Goal: Obtain resource: Download file/media

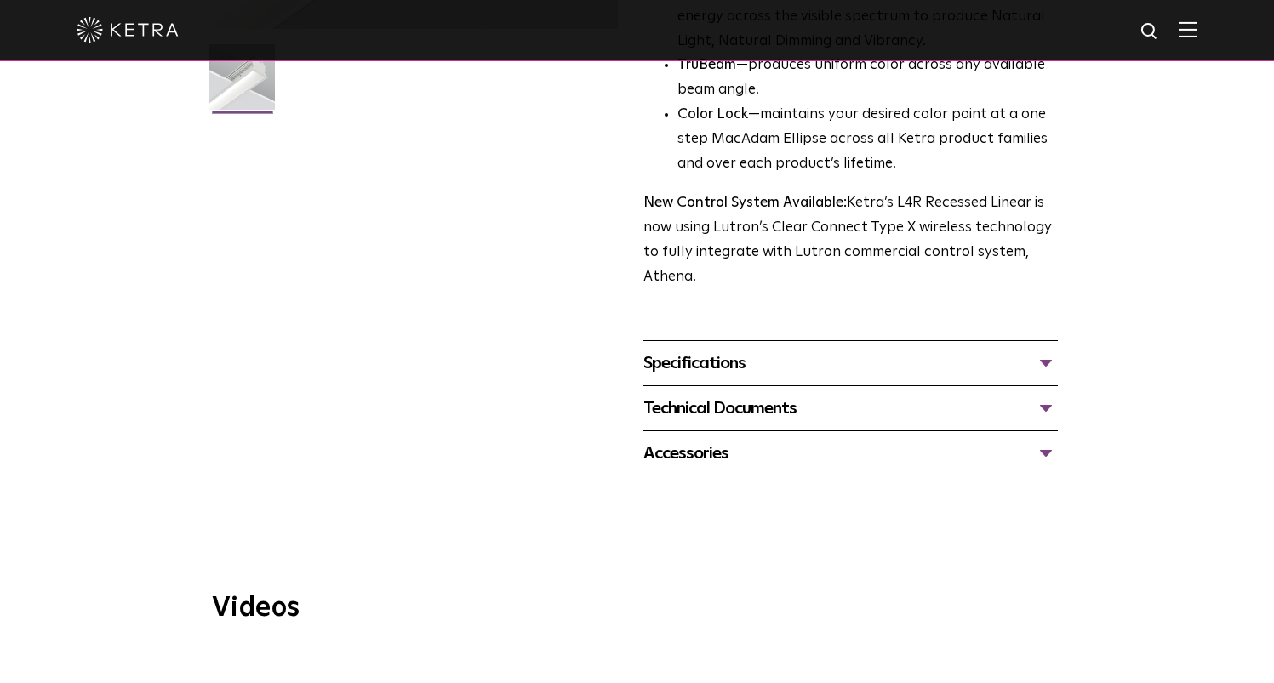
scroll to position [512, 0]
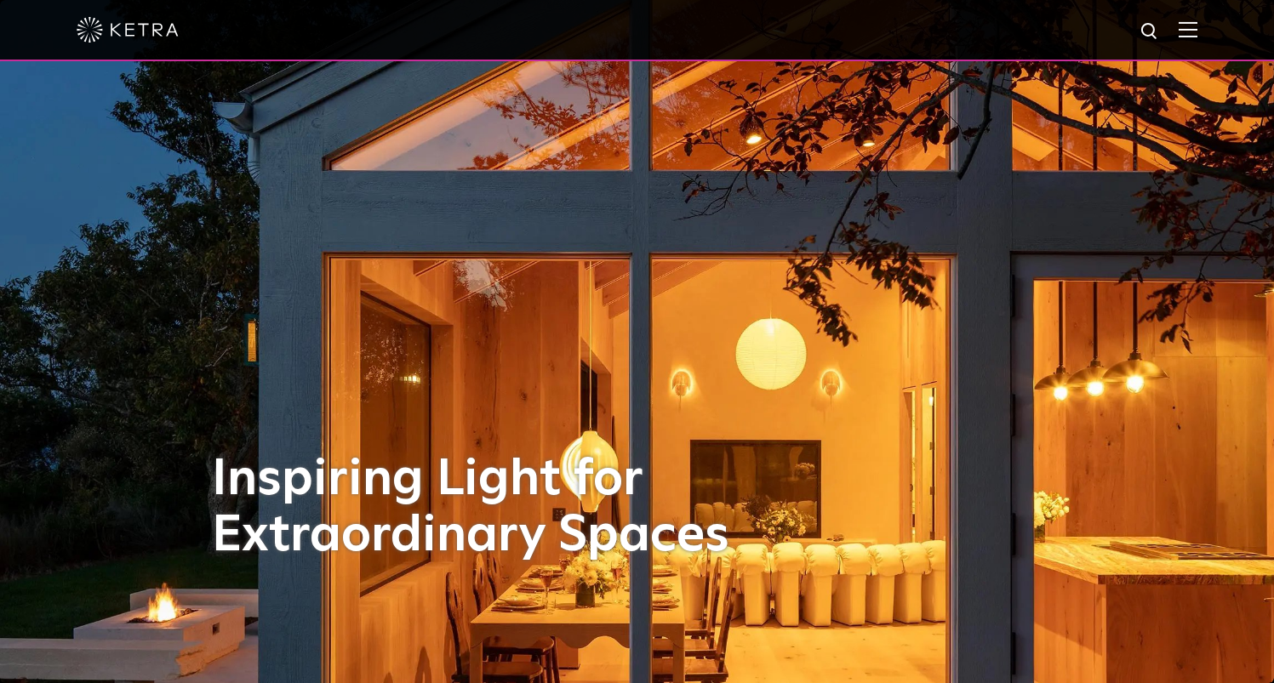
click at [1191, 30] on img at bounding box center [1188, 29] width 19 height 16
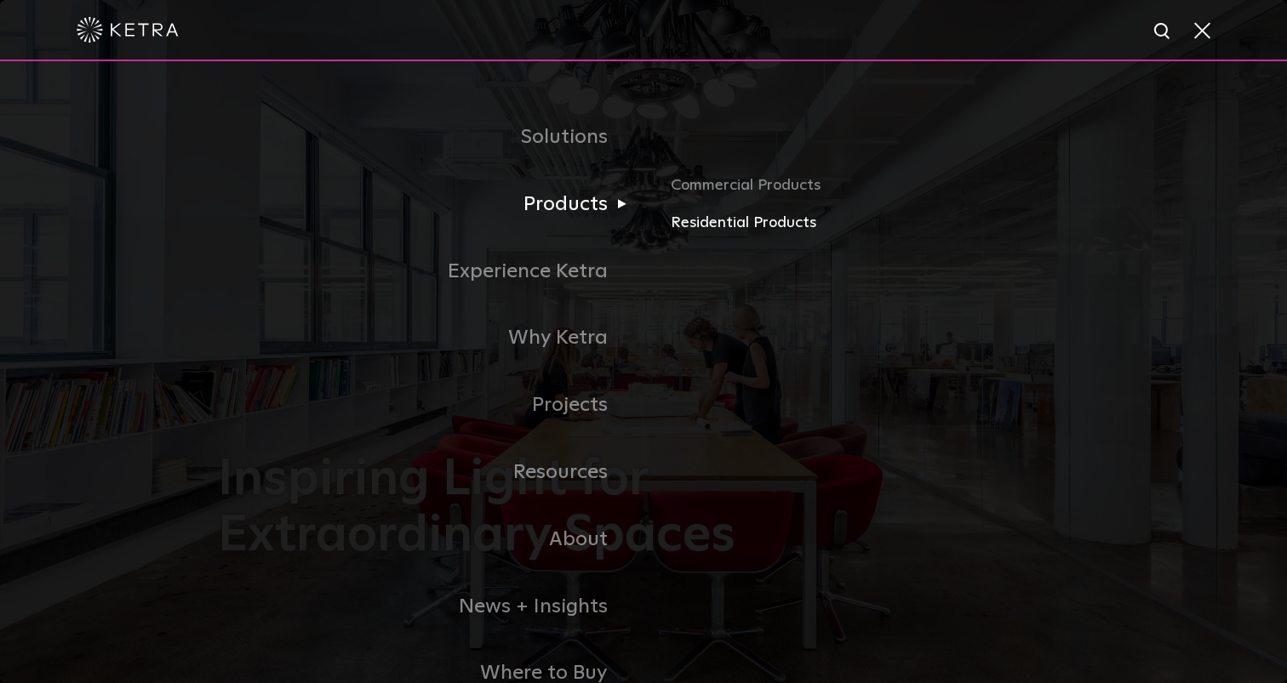
click at [772, 216] on link "Residential Products" at bounding box center [870, 223] width 398 height 25
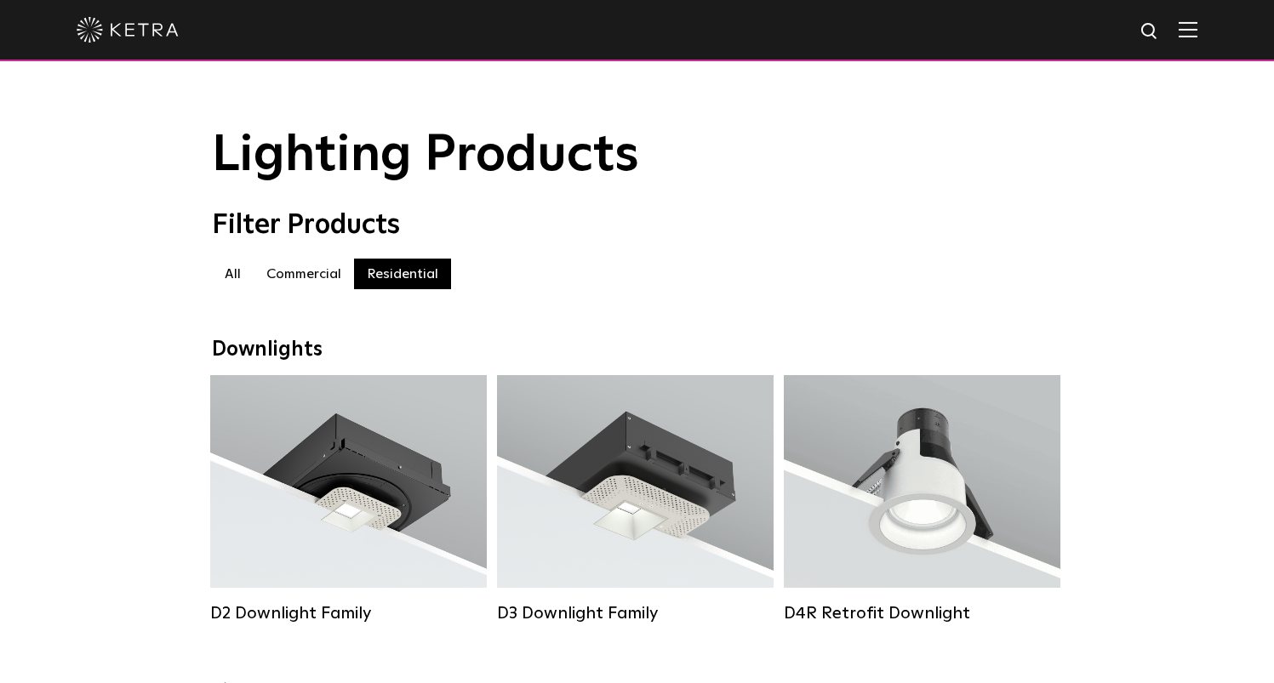
scroll to position [443, 0]
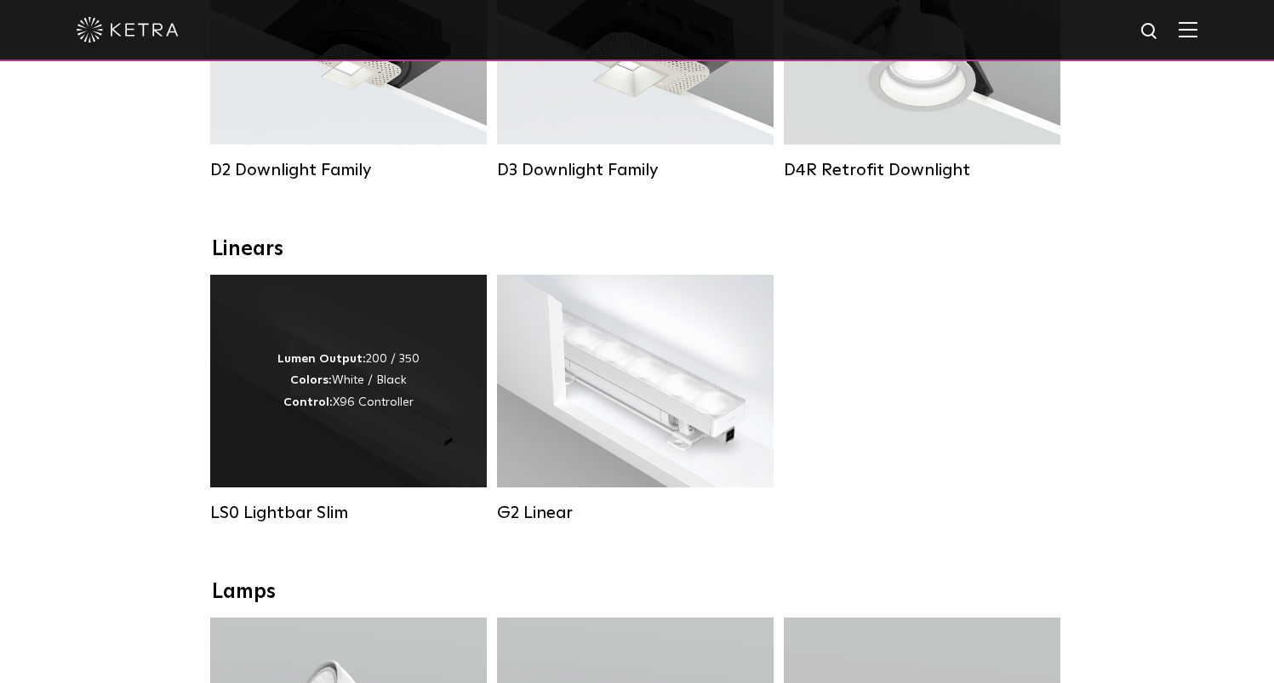
click at [372, 385] on div "Lumen Output: 200 / 350 Colors: White / Black Control: X96 Controller" at bounding box center [348, 381] width 142 height 65
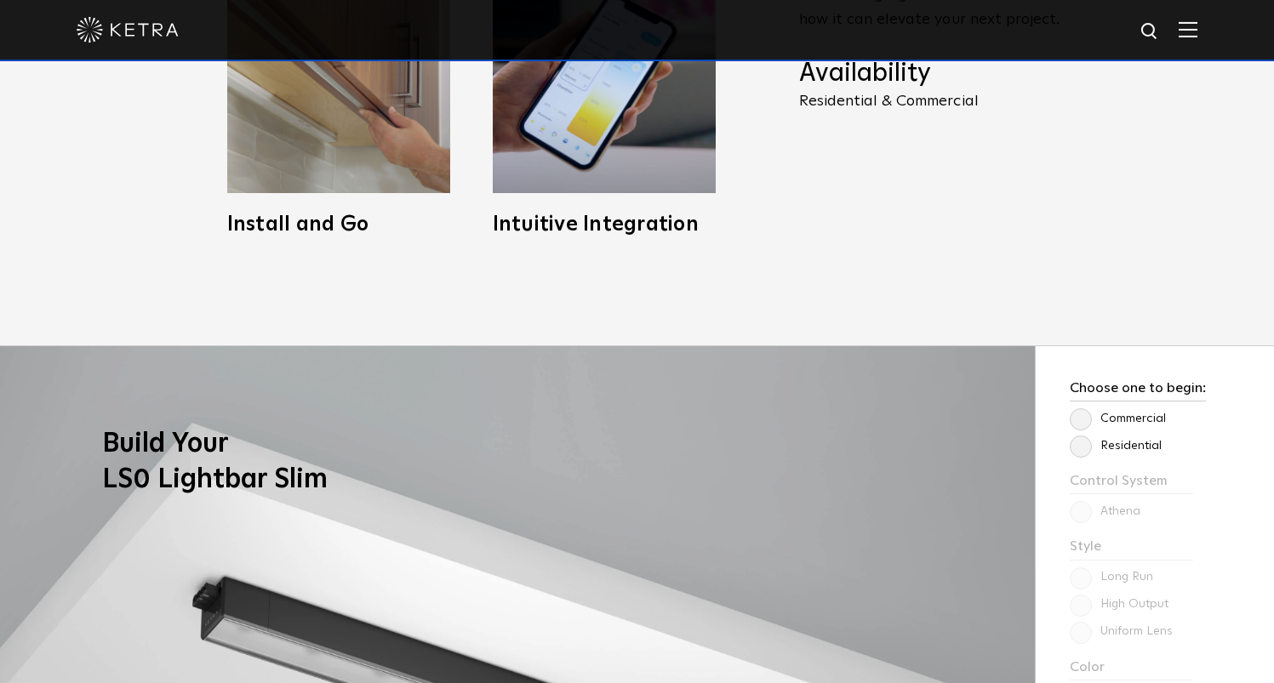
scroll to position [1337, 0]
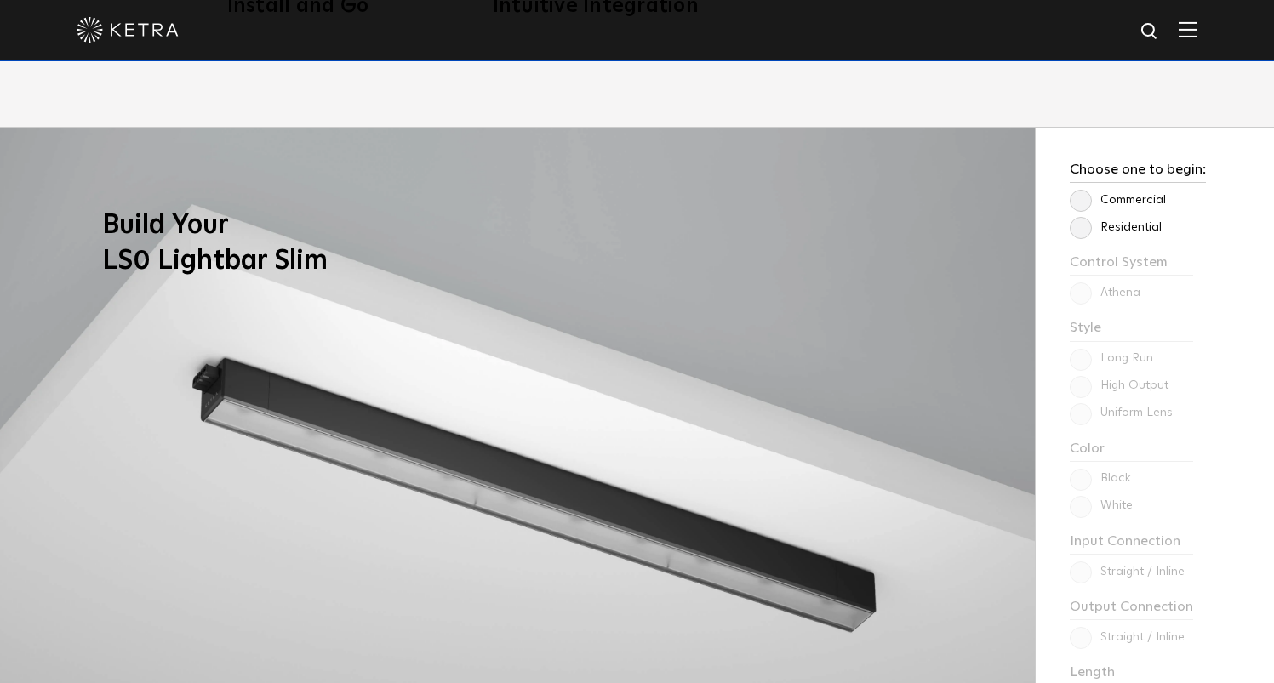
click at [1082, 197] on label "Commercial" at bounding box center [1118, 200] width 96 height 14
click at [0, 0] on input "Commercial" at bounding box center [0, 0] width 0 height 0
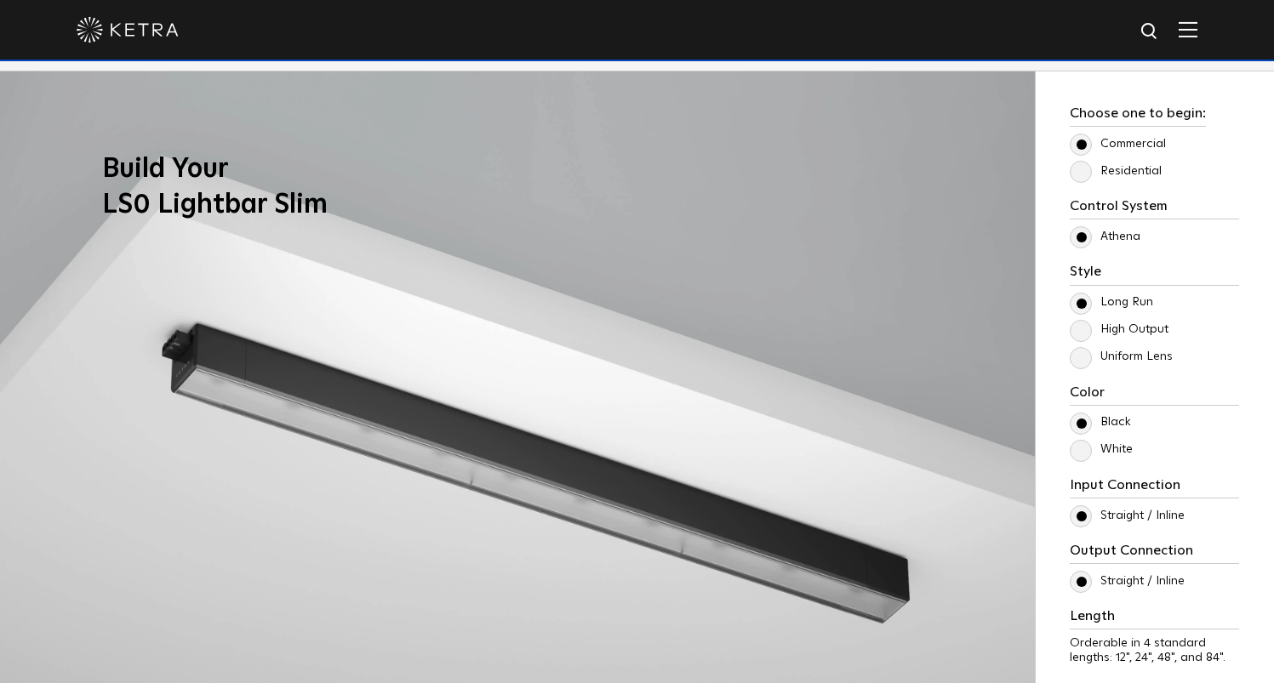
scroll to position [1382, 0]
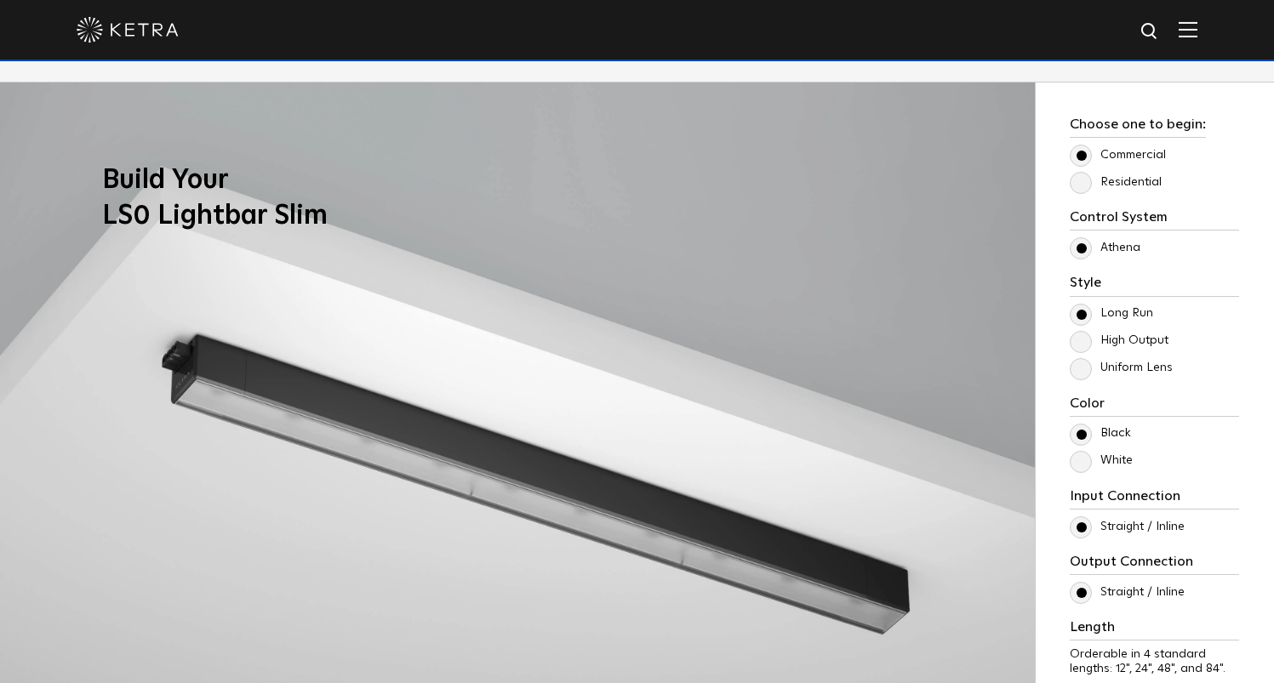
click at [1082, 187] on label "Residential" at bounding box center [1116, 182] width 92 height 14
click at [0, 0] on input "Residential" at bounding box center [0, 0] width 0 height 0
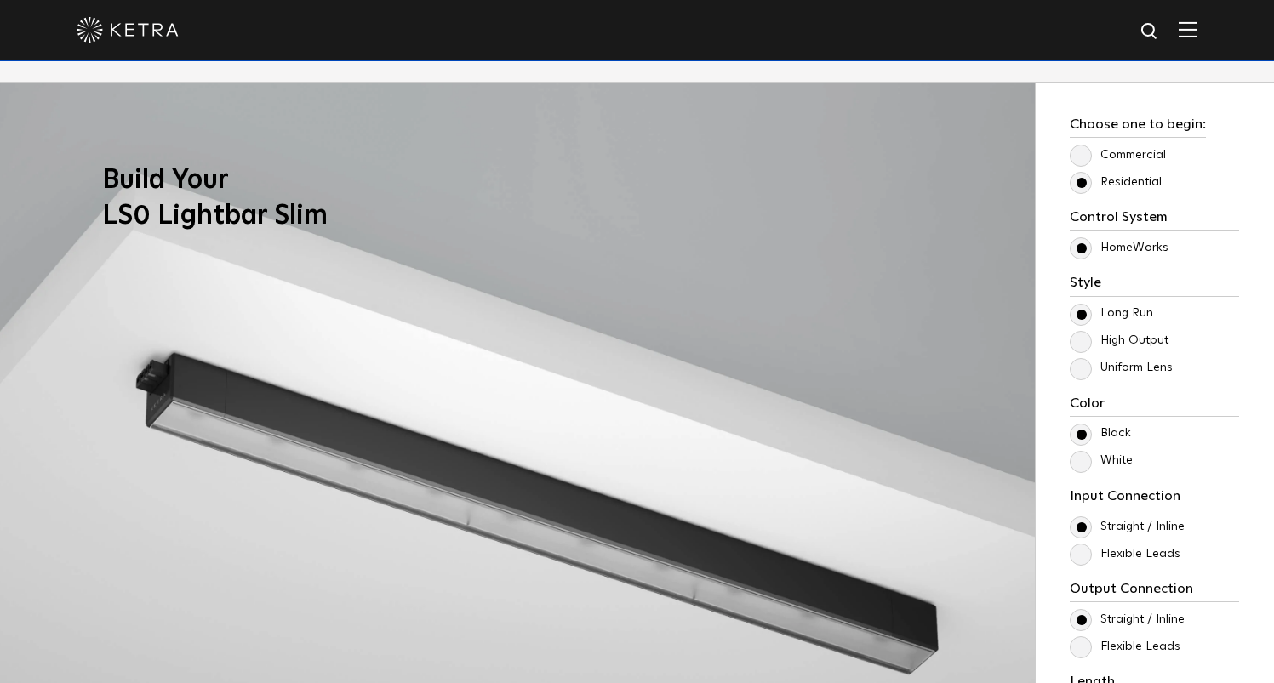
scroll to position [1474, 0]
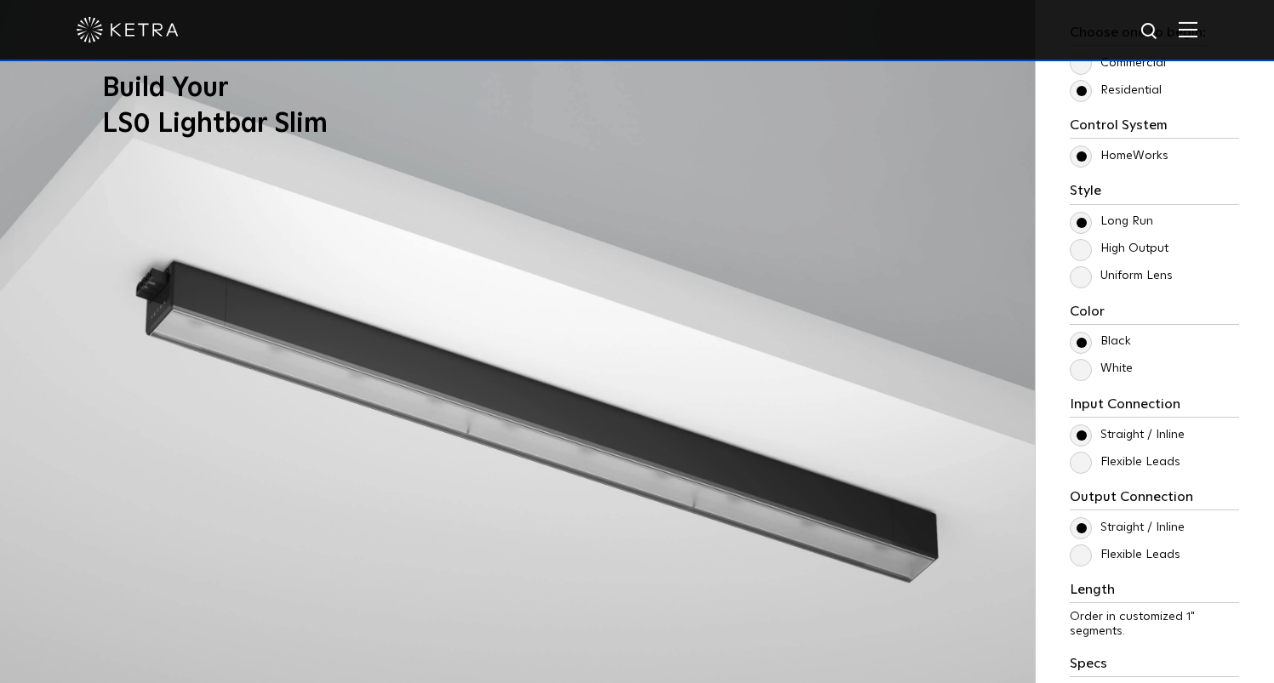
click at [1083, 248] on label "High Output" at bounding box center [1119, 249] width 99 height 14
click at [0, 0] on input "High Output" at bounding box center [0, 0] width 0 height 0
click at [1080, 227] on label "Long Run" at bounding box center [1111, 221] width 83 height 14
click at [0, 0] on input "Long Run" at bounding box center [0, 0] width 0 height 0
click at [1082, 255] on label "High Output" at bounding box center [1119, 249] width 99 height 14
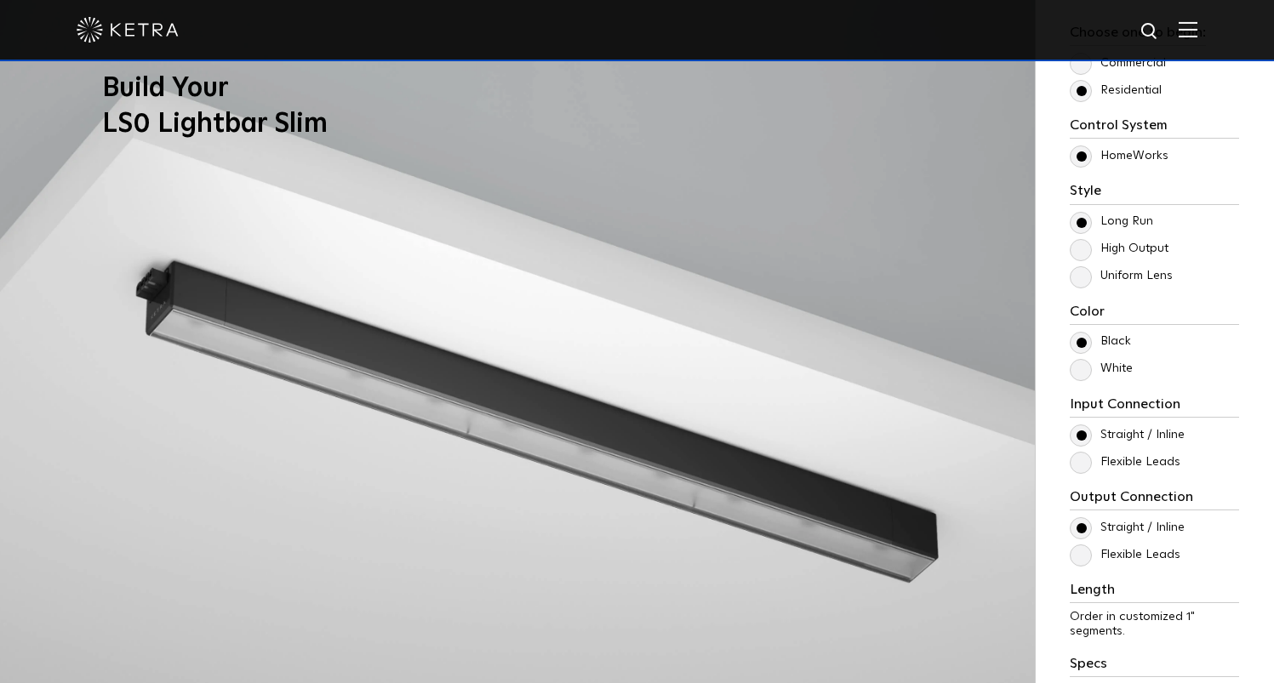
click at [0, 0] on input "High Output" at bounding box center [0, 0] width 0 height 0
click at [1081, 269] on label "Uniform Lens" at bounding box center [1121, 276] width 103 height 14
click at [0, 0] on input "Uniform Lens" at bounding box center [0, 0] width 0 height 0
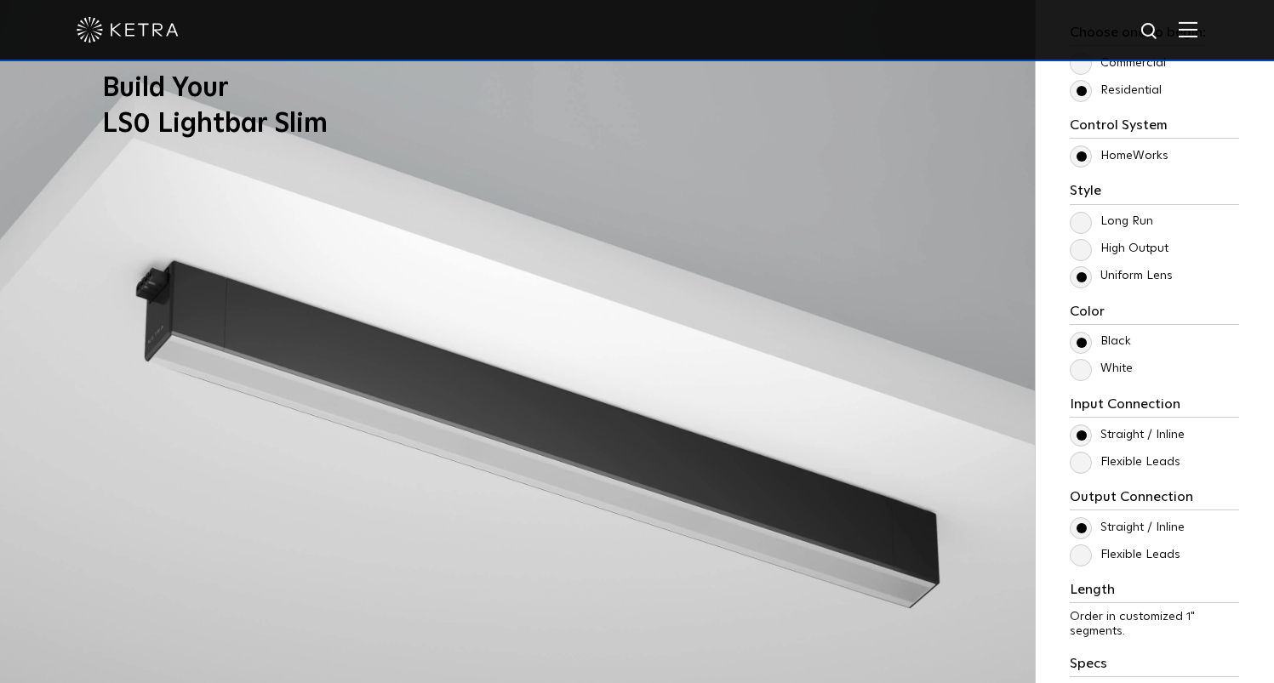
click at [1080, 244] on label "High Output" at bounding box center [1119, 249] width 99 height 14
click at [0, 0] on input "High Output" at bounding box center [0, 0] width 0 height 0
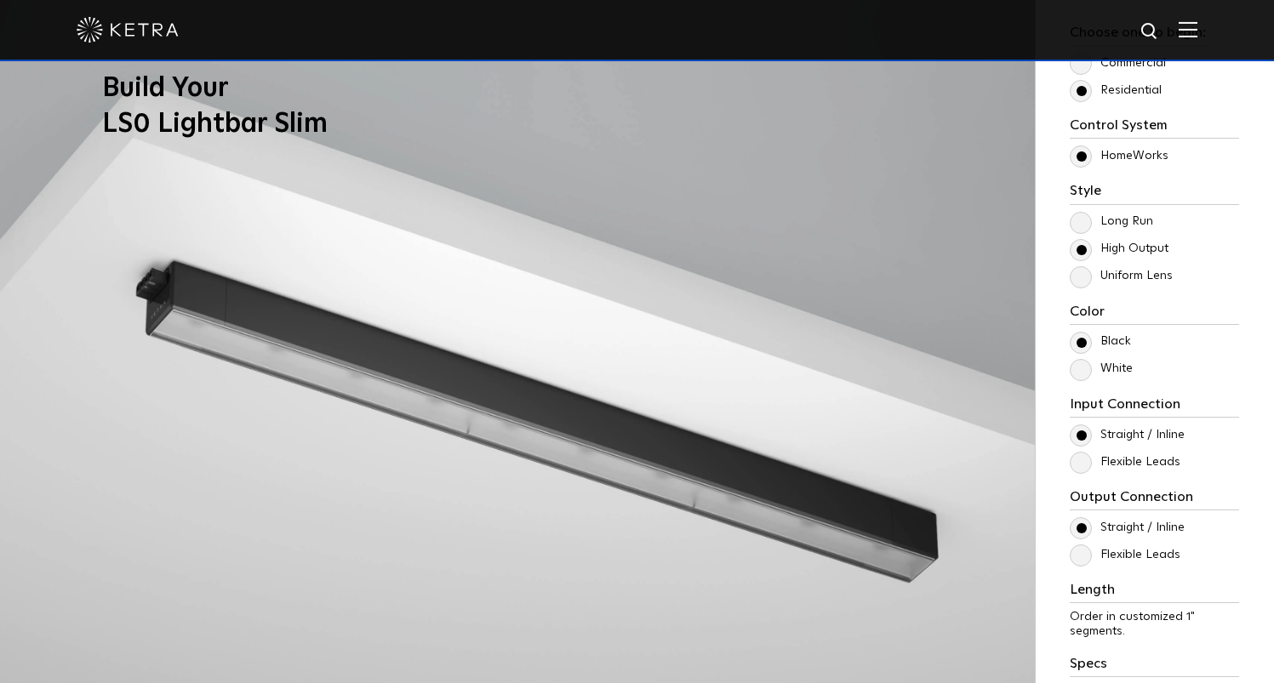
click at [1079, 218] on label "Long Run" at bounding box center [1111, 221] width 83 height 14
click at [0, 0] on input "Long Run" at bounding box center [0, 0] width 0 height 0
click at [1082, 248] on label "High Output" at bounding box center [1119, 249] width 99 height 14
click at [0, 0] on input "High Output" at bounding box center [0, 0] width 0 height 0
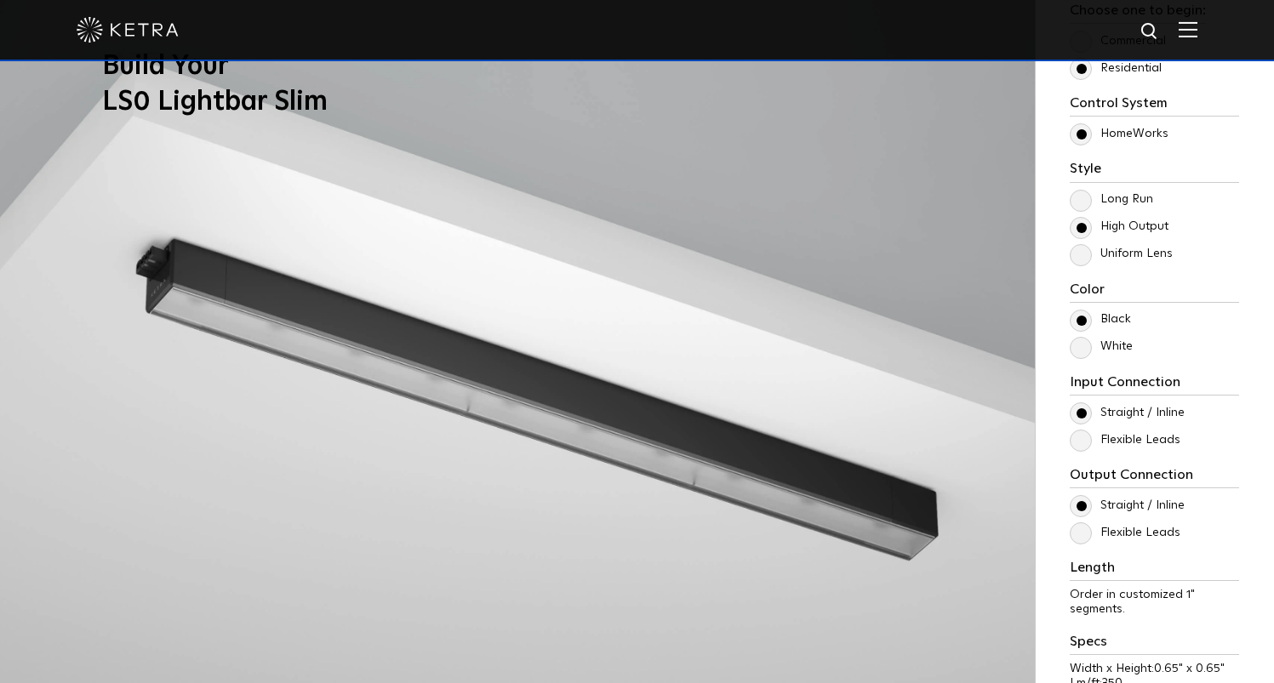
click at [1080, 350] on label "White" at bounding box center [1101, 347] width 63 height 14
click at [0, 0] on input "White" at bounding box center [0, 0] width 0 height 0
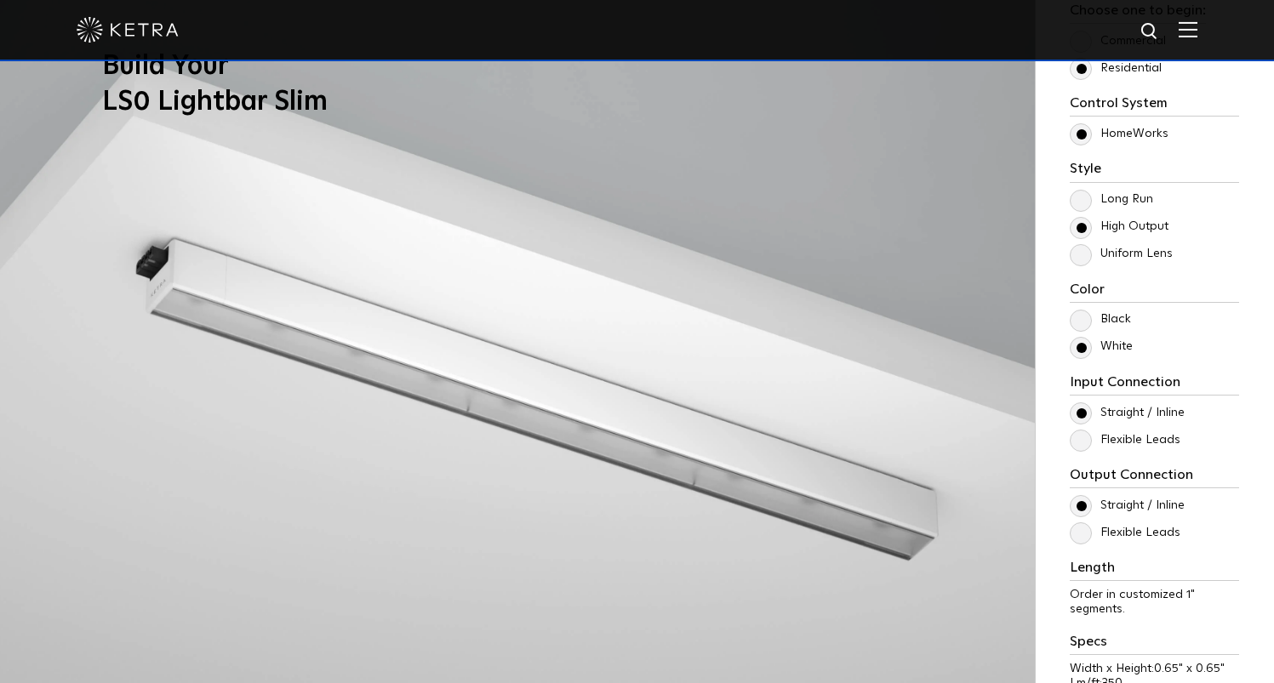
click at [1079, 320] on label "Black" at bounding box center [1100, 319] width 61 height 14
click at [0, 0] on input "Black" at bounding box center [0, 0] width 0 height 0
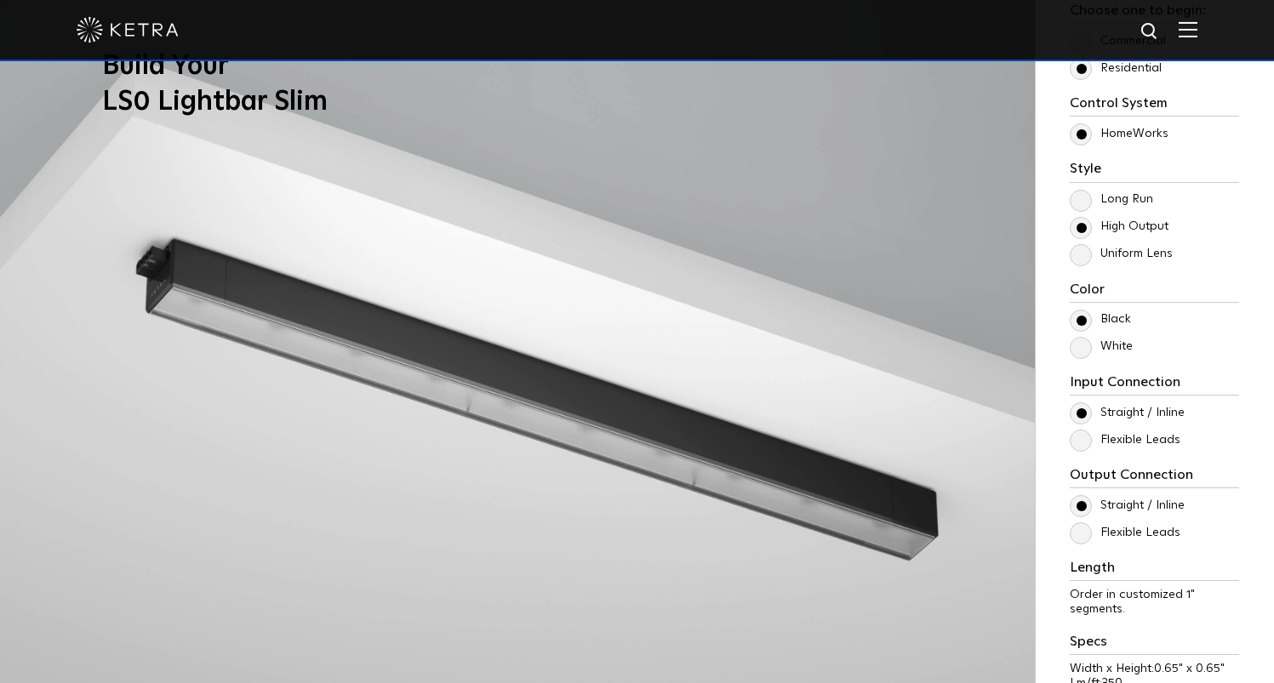
click at [1077, 345] on label "White" at bounding box center [1101, 347] width 63 height 14
click at [0, 0] on input "White" at bounding box center [0, 0] width 0 height 0
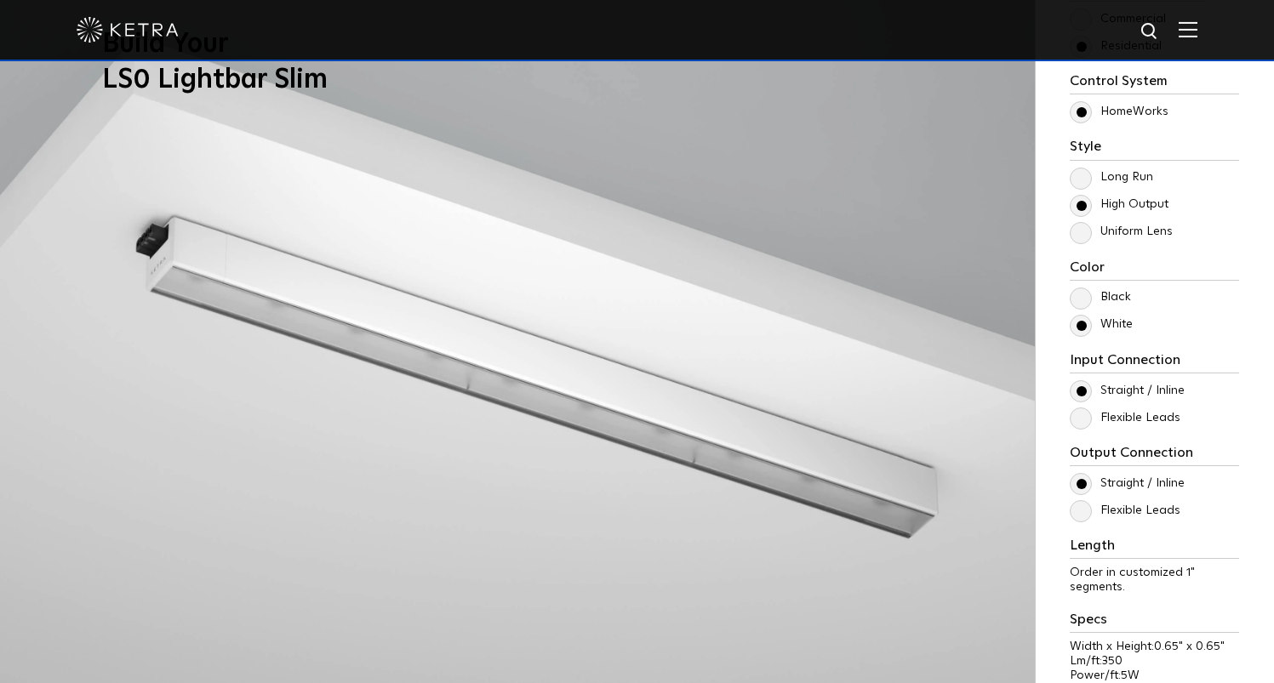
scroll to position [1539, 0]
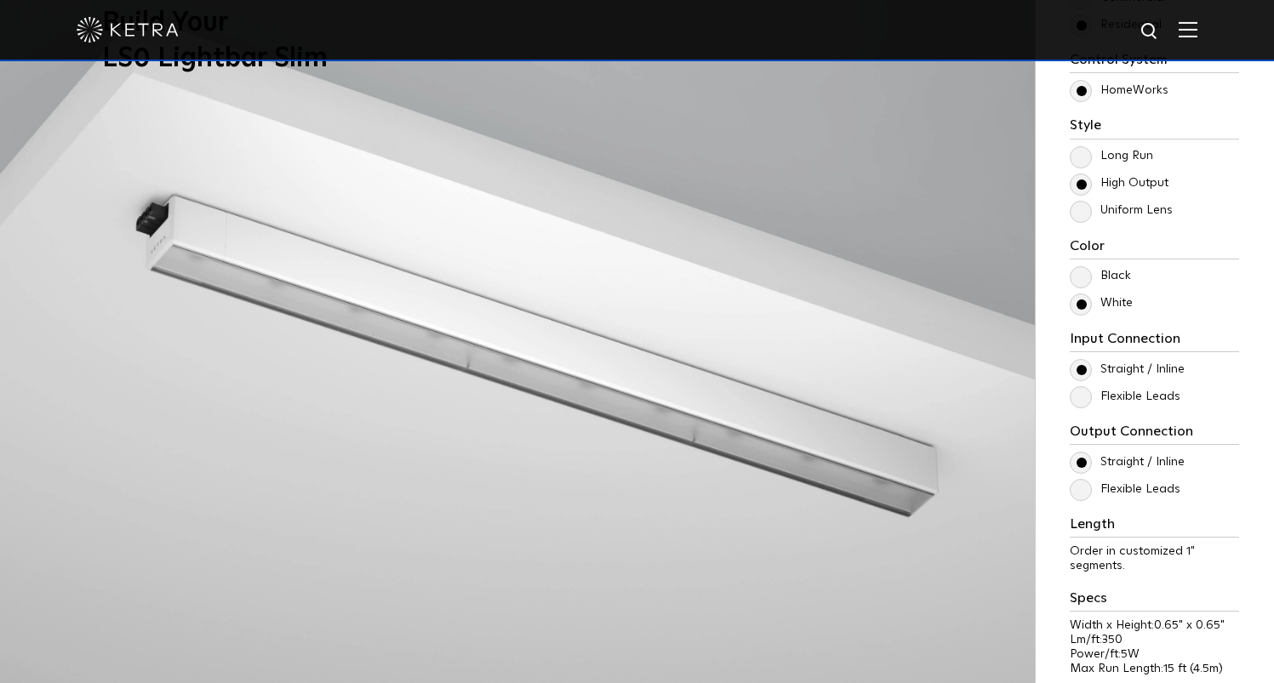
click at [1082, 397] on label "Flexible Leads" at bounding box center [1125, 397] width 111 height 14
click at [0, 0] on input "Flexible Leads" at bounding box center [0, 0] width 0 height 0
click at [1082, 368] on label "Straight / Inline" at bounding box center [1127, 370] width 115 height 14
click at [0, 0] on input "Straight / Inline" at bounding box center [0, 0] width 0 height 0
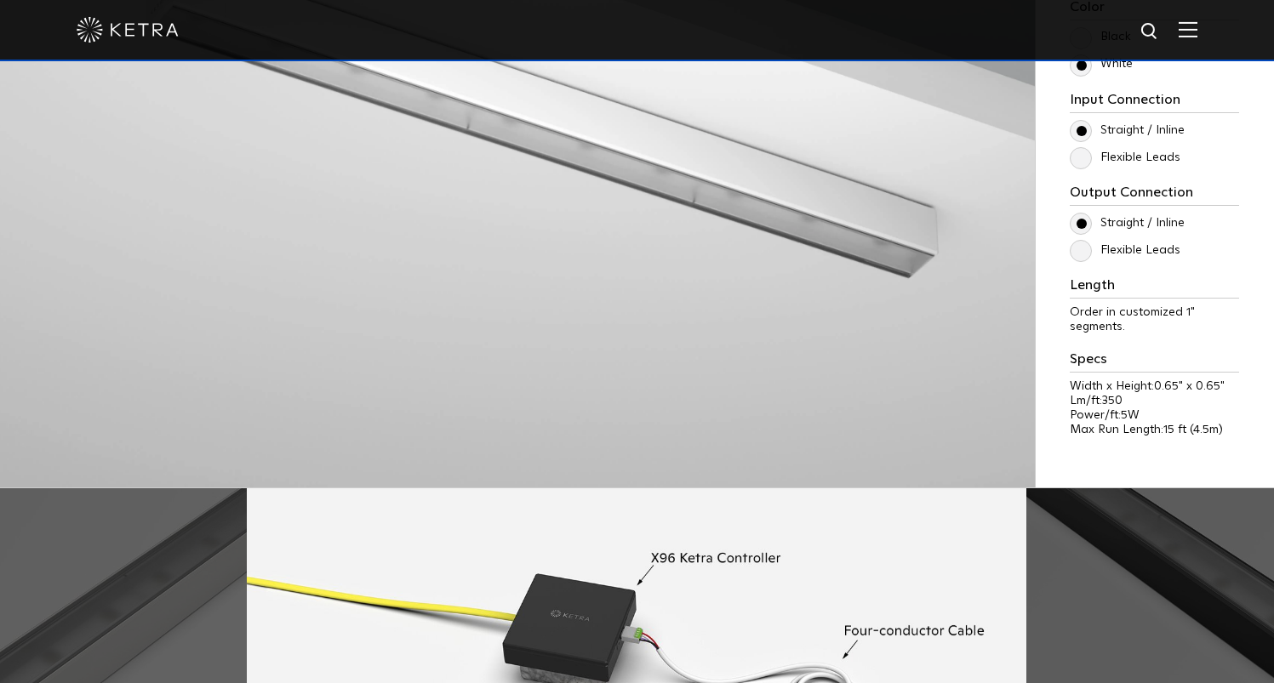
scroll to position [1436, 0]
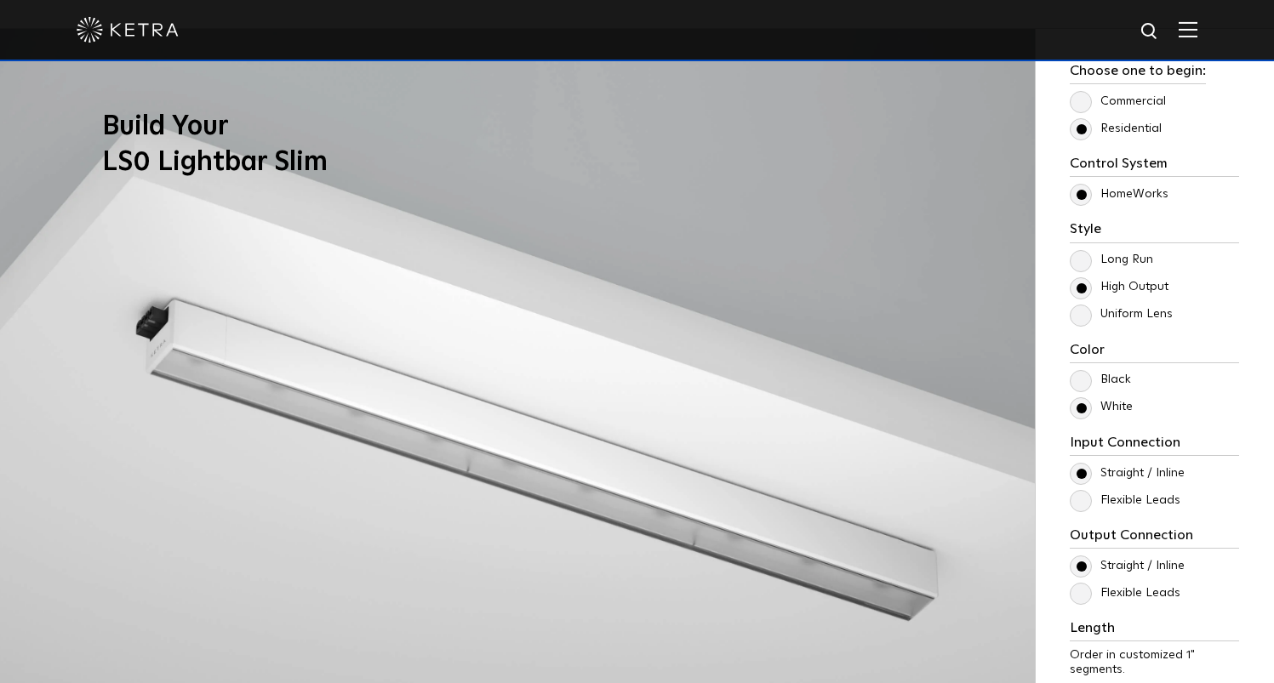
click at [1084, 380] on label "Black" at bounding box center [1100, 380] width 61 height 14
click at [0, 0] on input "Black" at bounding box center [0, 0] width 0 height 0
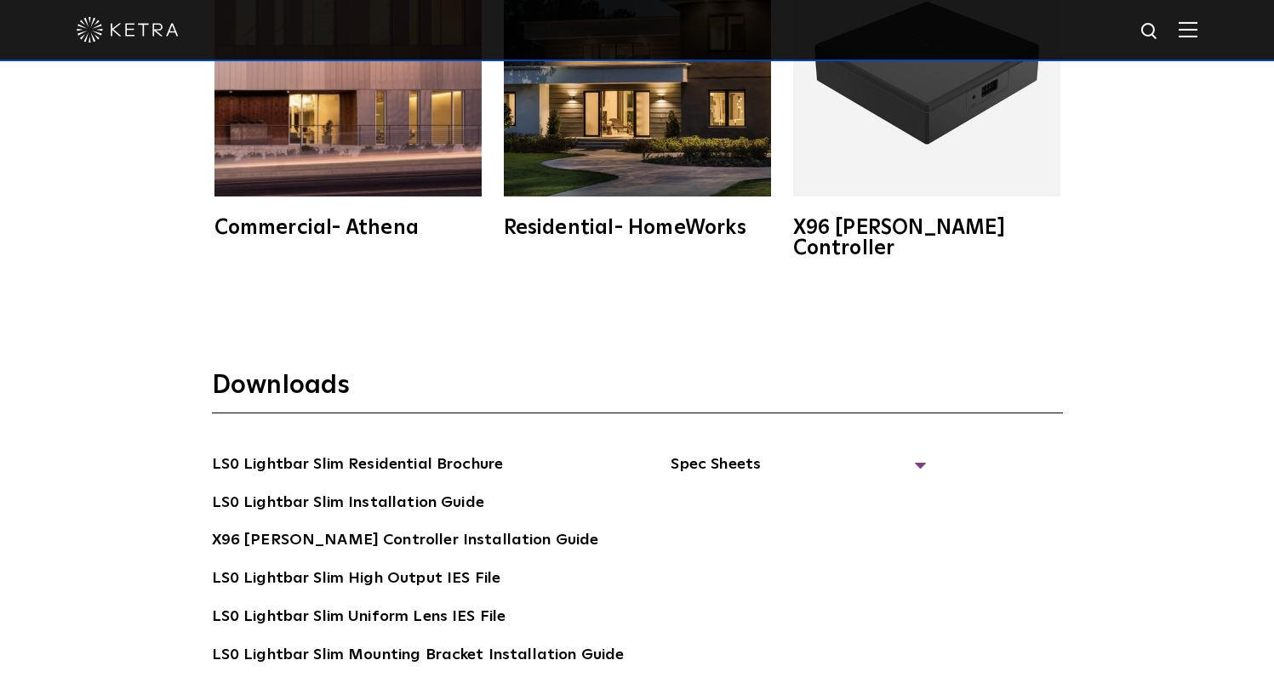
scroll to position [3191, 0]
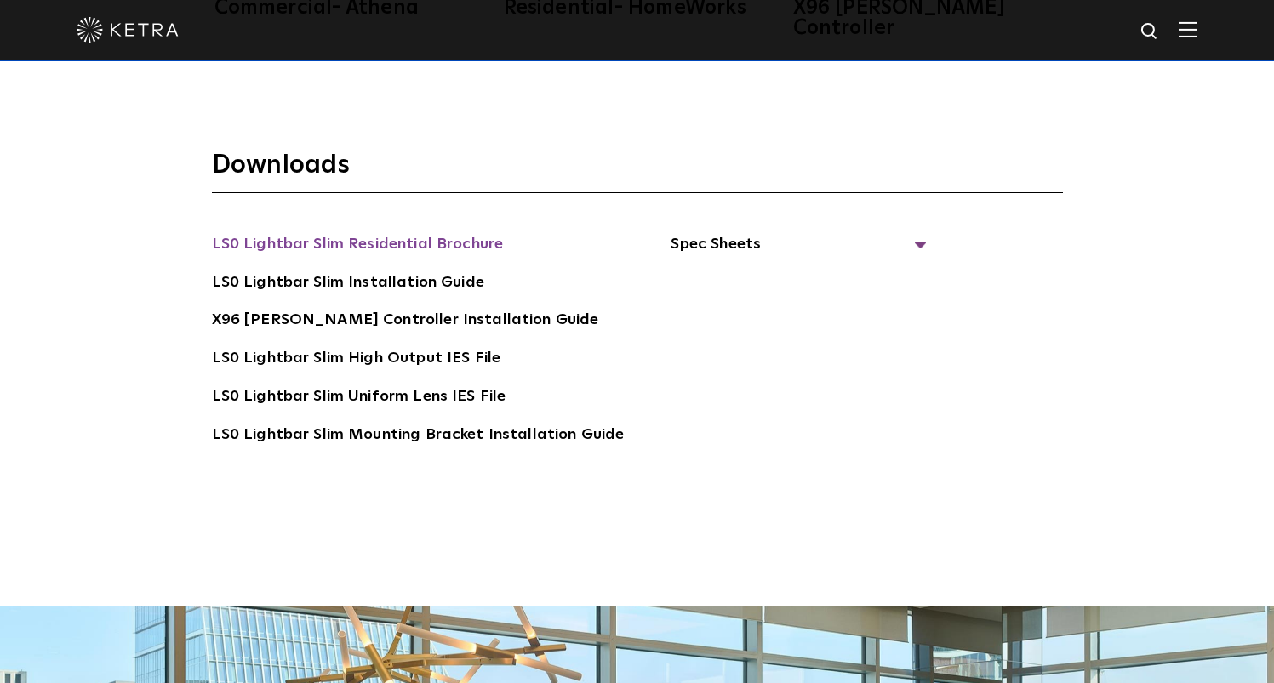
click at [373, 232] on link "LS0 Lightbar Slim Residential Brochure" at bounding box center [358, 245] width 292 height 27
